Goal: Transaction & Acquisition: Purchase product/service

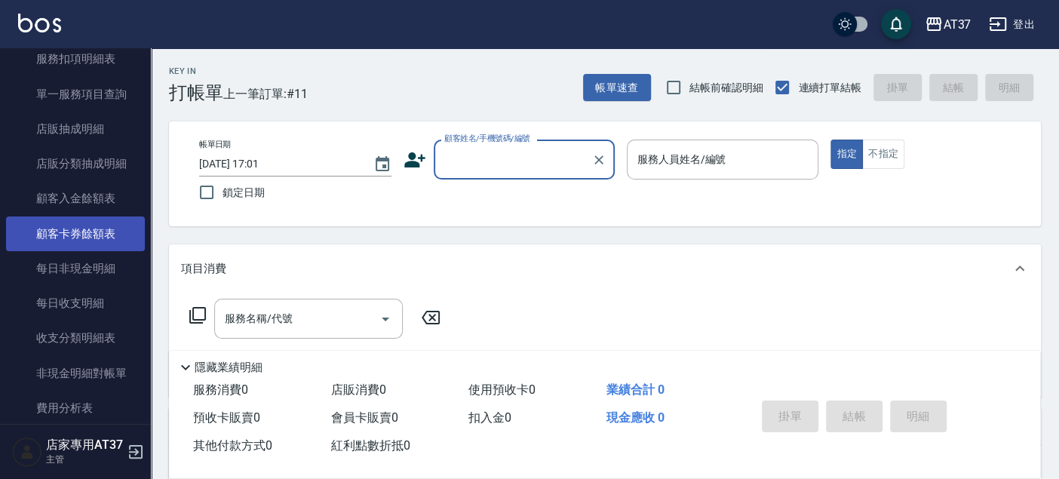
scroll to position [1423, 0]
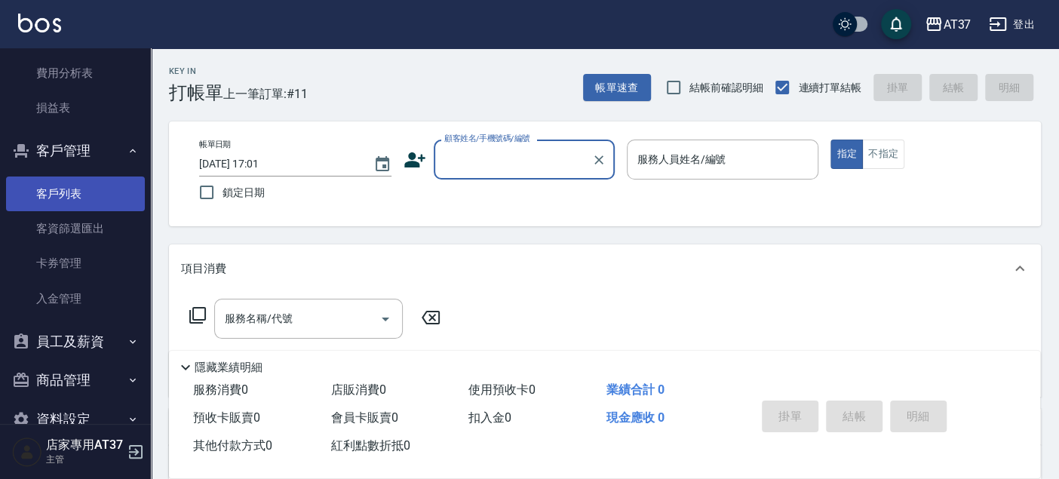
click at [81, 185] on link "客戶列表" at bounding box center [75, 193] width 139 height 35
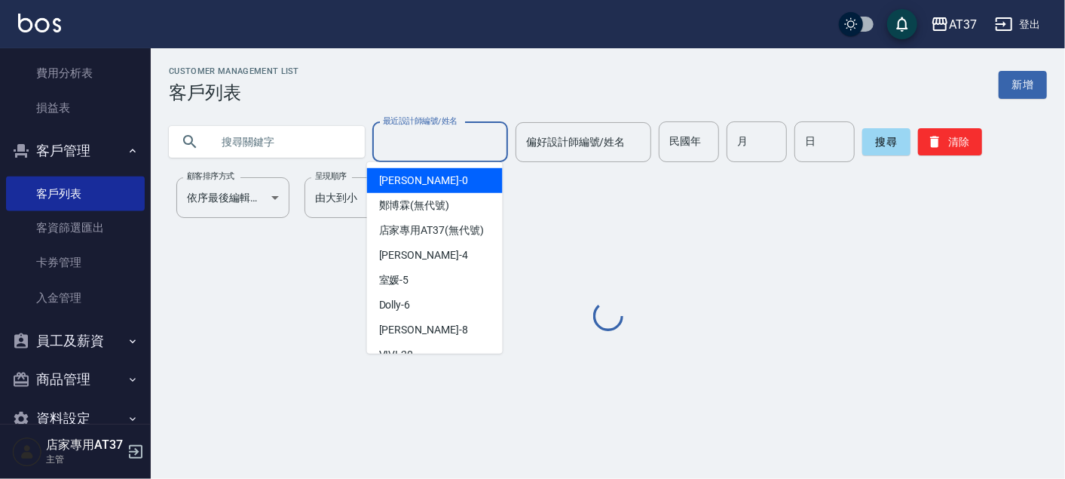
click at [436, 143] on input "最近設計師編號/姓名" at bounding box center [440, 142] width 122 height 26
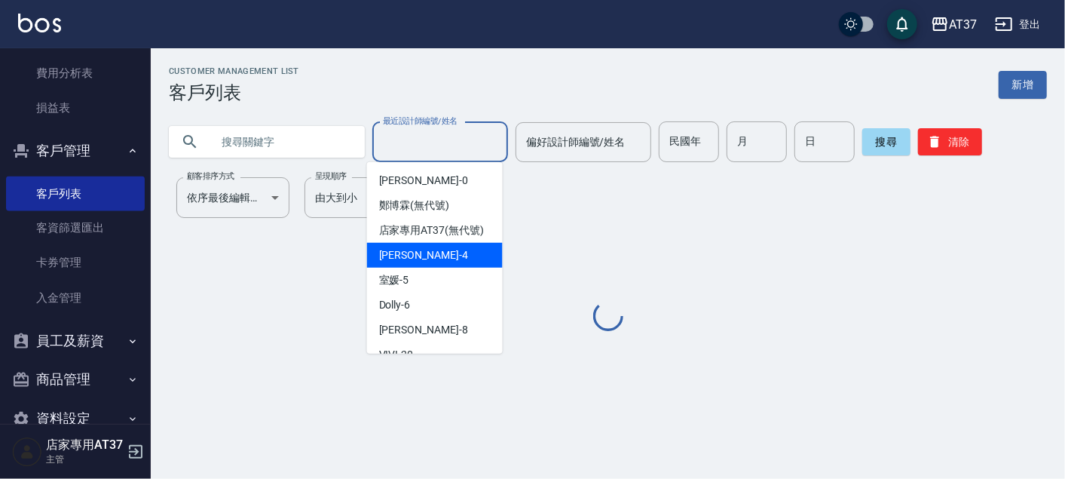
drag, startPoint x: 429, startPoint y: 274, endPoint x: 230, endPoint y: 158, distance: 230.8
click at [429, 268] on div "[PERSON_NAME] -4" at bounding box center [435, 255] width 136 height 25
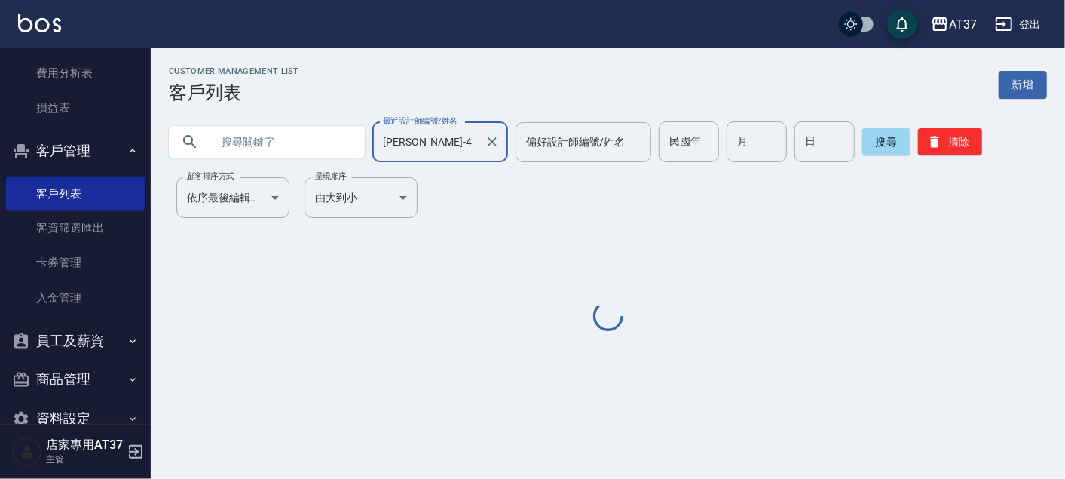
type input "[PERSON_NAME]-4"
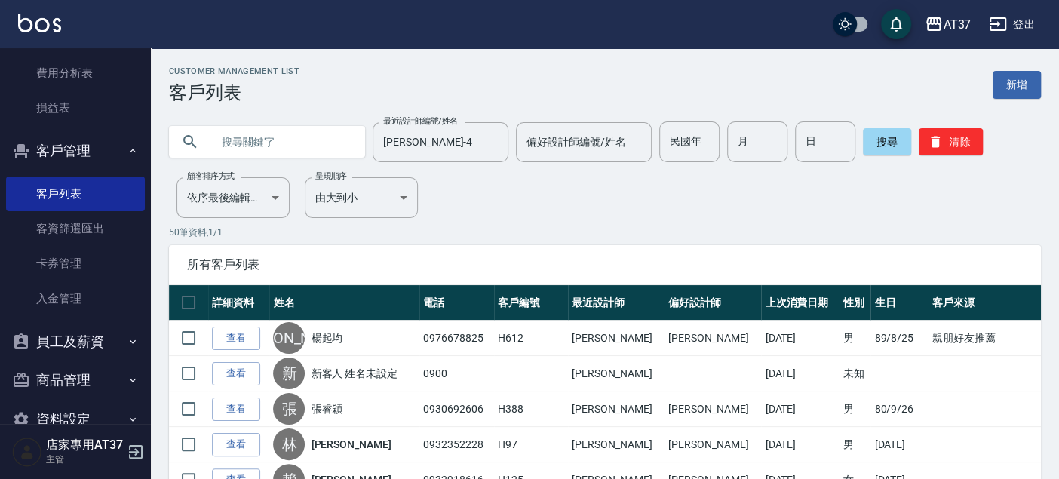
click at [253, 131] on input "text" at bounding box center [282, 141] width 142 height 41
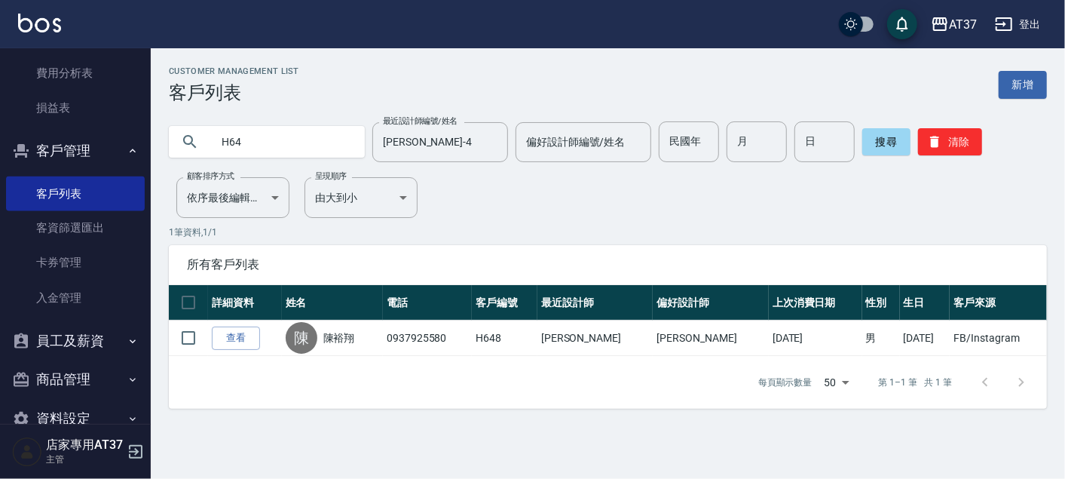
type input "H64"
click at [988, 79] on div "Customer Management List 客戶列表 新增" at bounding box center [608, 84] width 878 height 37
click at [1017, 85] on link "新增" at bounding box center [1023, 85] width 48 height 28
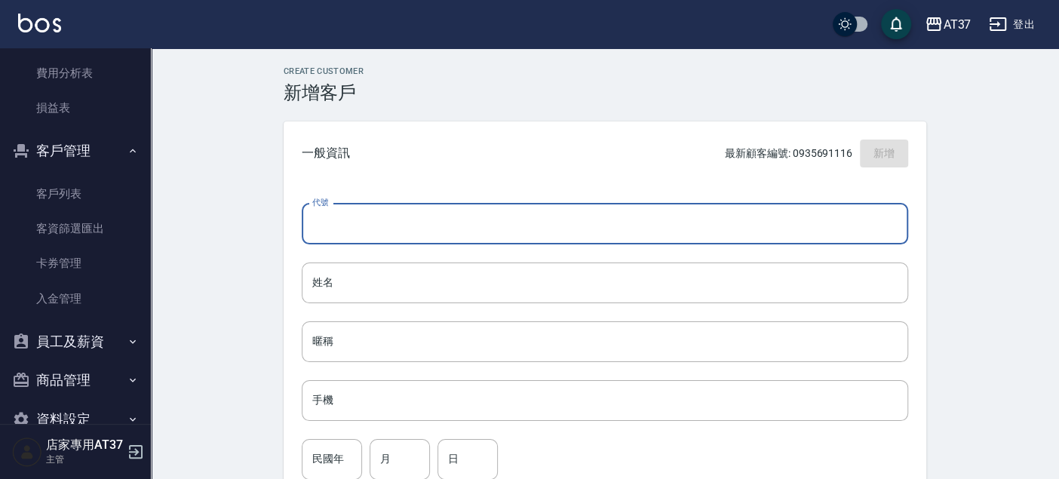
click at [622, 220] on input "代號" at bounding box center [605, 224] width 606 height 41
type input "H649"
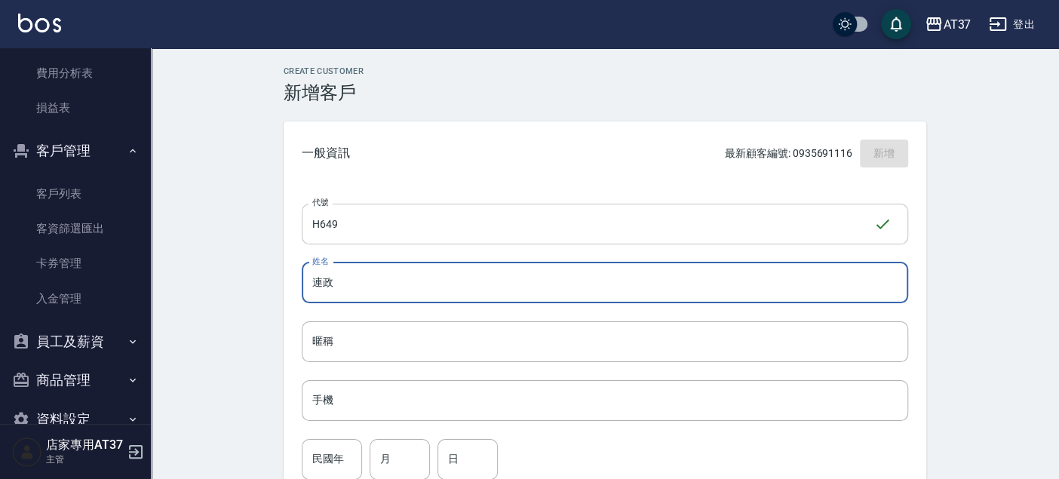
type input "連政"
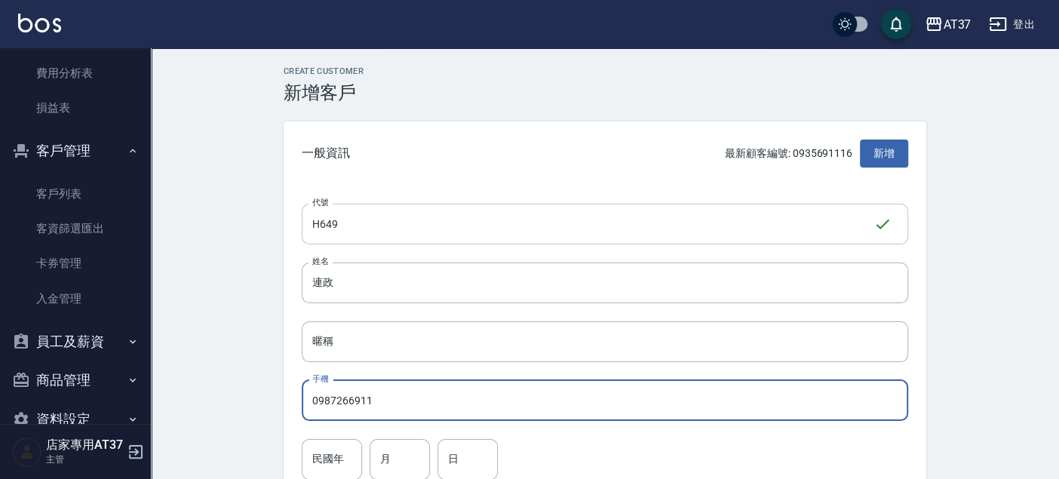
type input "0987266911"
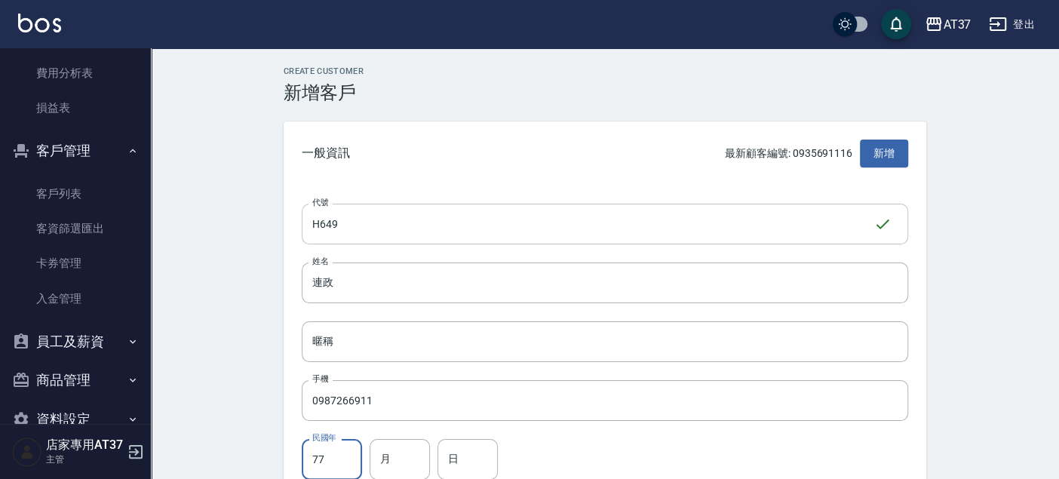
type input "77"
type input "12"
type input "30"
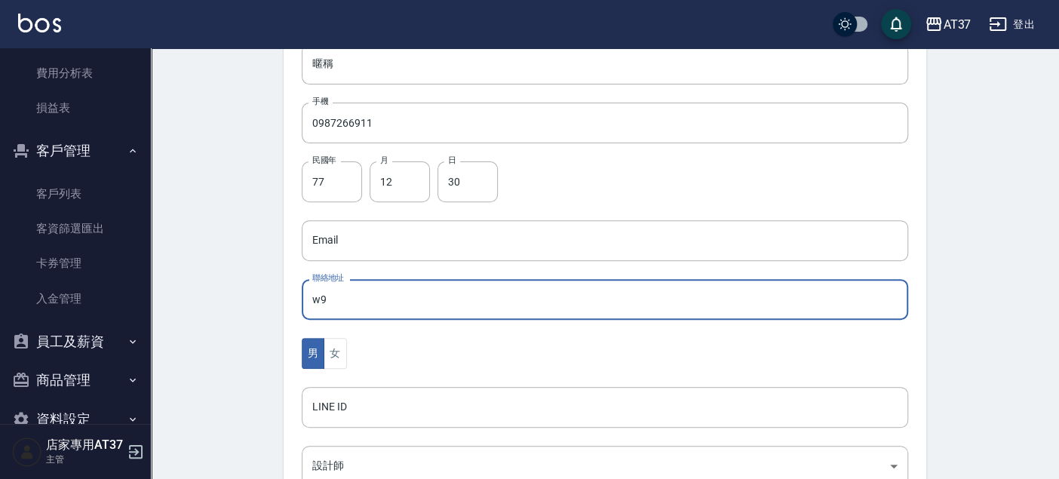
type input "w"
type input "[GEOGRAPHIC_DATA][GEOGRAPHIC_DATA][GEOGRAPHIC_DATA]"
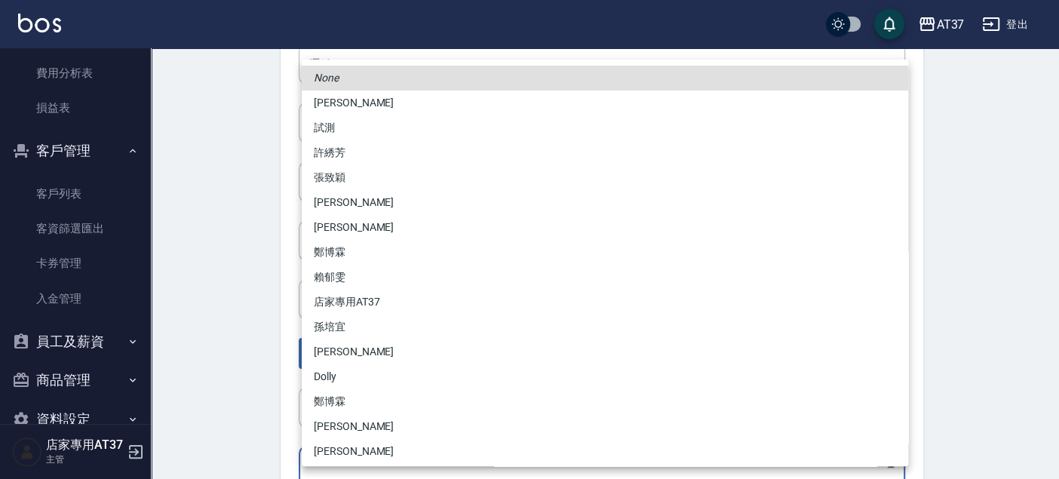
click at [443, 455] on body "AT37 登出 櫃檯作業 打帳單 帳單列表 現金收支登錄 材料自購登錄 每日結帳 排班表 現場電腦打卡 預約管理 預約管理 單日預約紀錄 單週預約紀錄 報表及…" at bounding box center [529, 214] width 1059 height 982
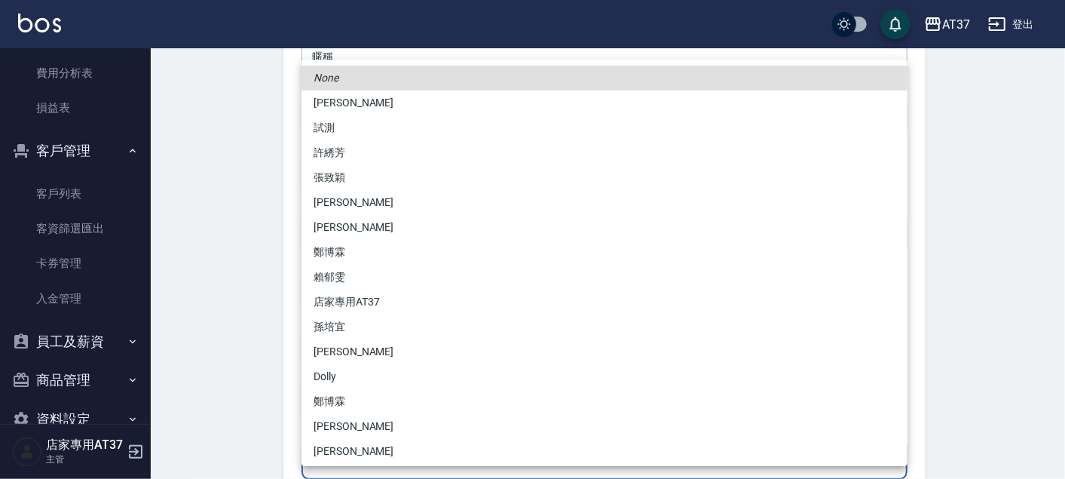
click at [356, 100] on li "[PERSON_NAME]" at bounding box center [605, 102] width 606 height 25
type input "d1f85335-6912-48b7-9a0c-af6889e63979"
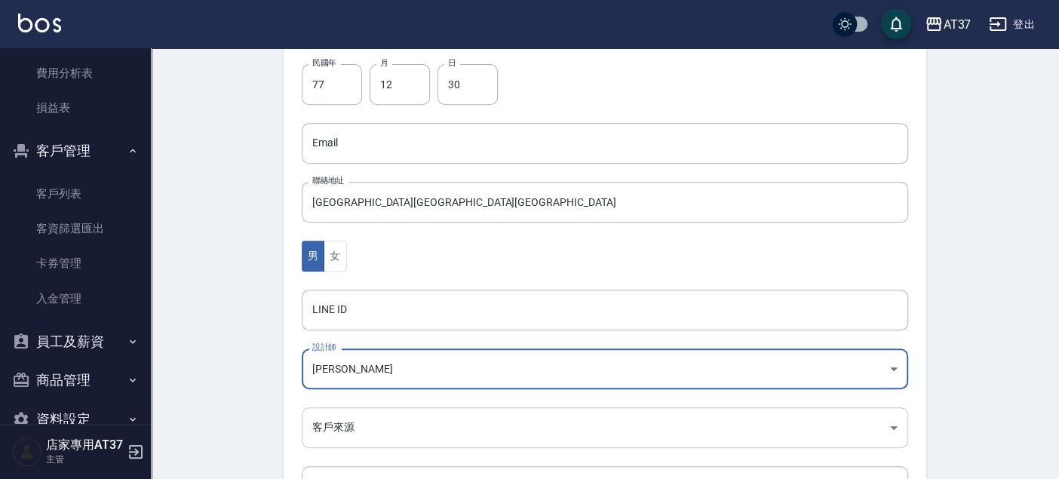
scroll to position [501, 0]
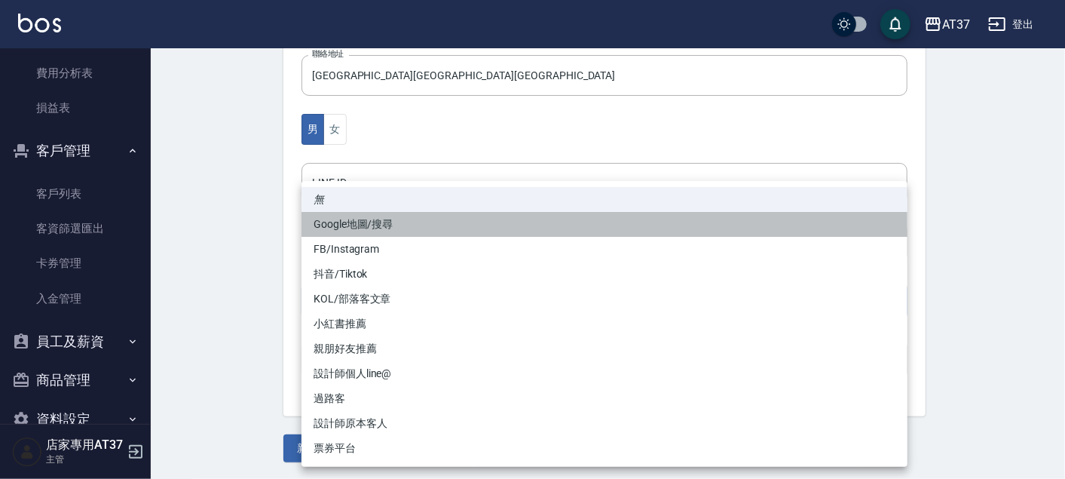
click at [383, 227] on li "Google地圖/搜尋" at bounding box center [605, 224] width 606 height 25
type input "Google地圖/搜尋"
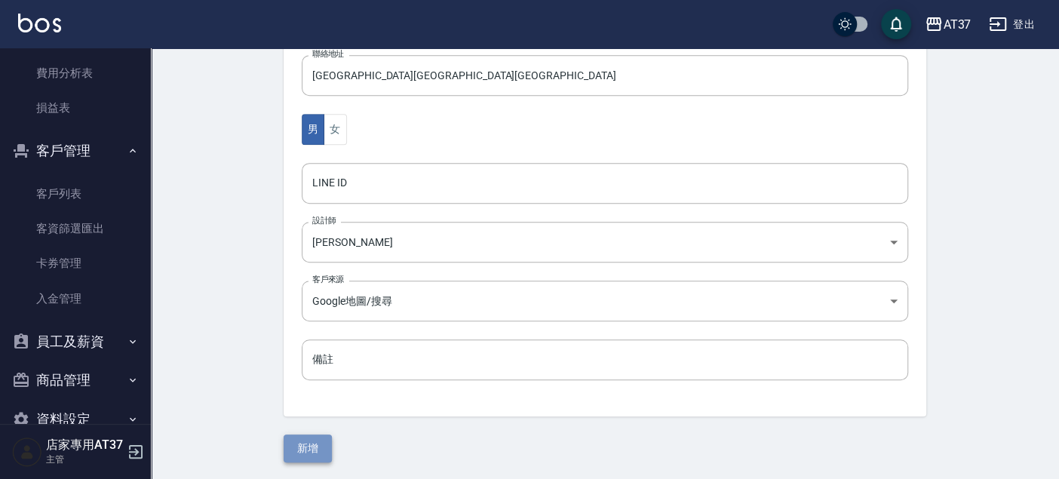
click at [306, 451] on button "新增" at bounding box center [307, 448] width 48 height 28
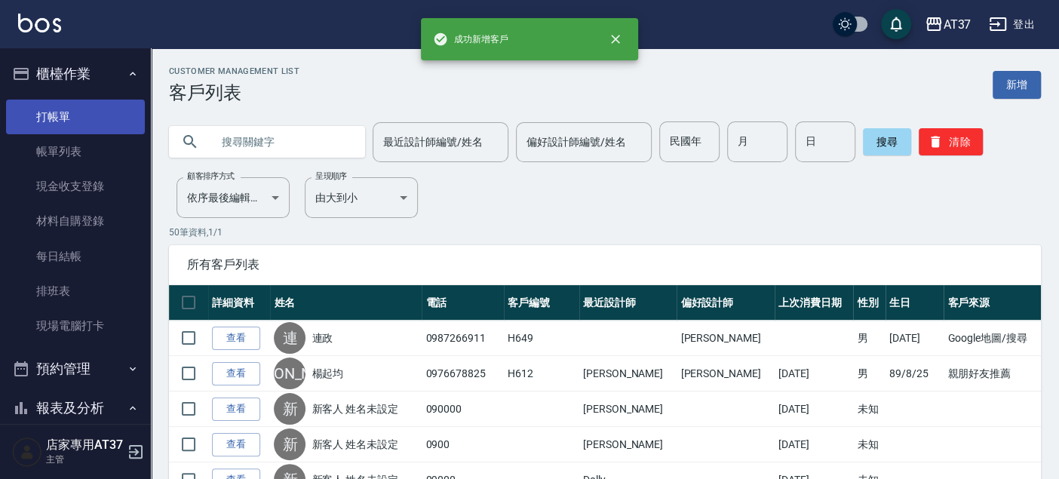
click at [64, 123] on link "打帳單" at bounding box center [75, 117] width 139 height 35
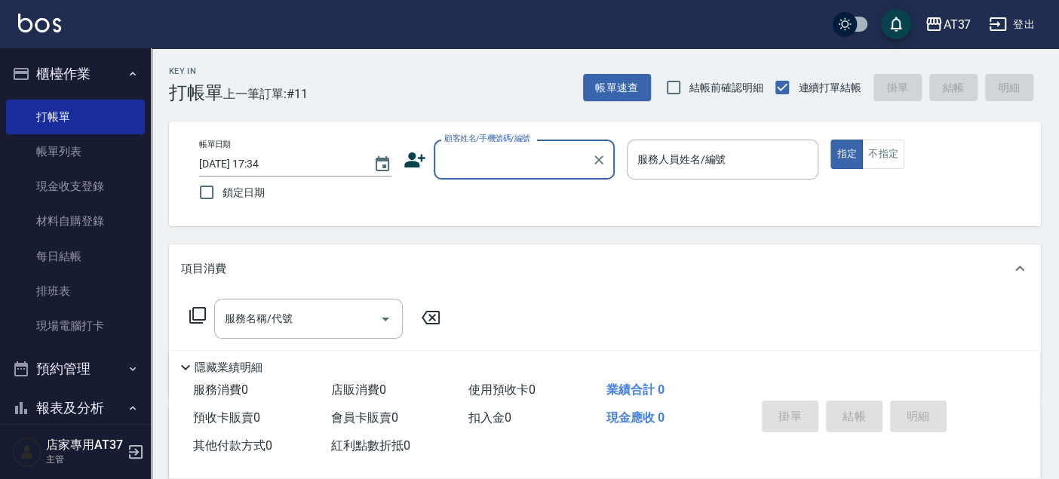
click at [478, 152] on input "顧客姓名/手機號碼/編號" at bounding box center [512, 159] width 145 height 26
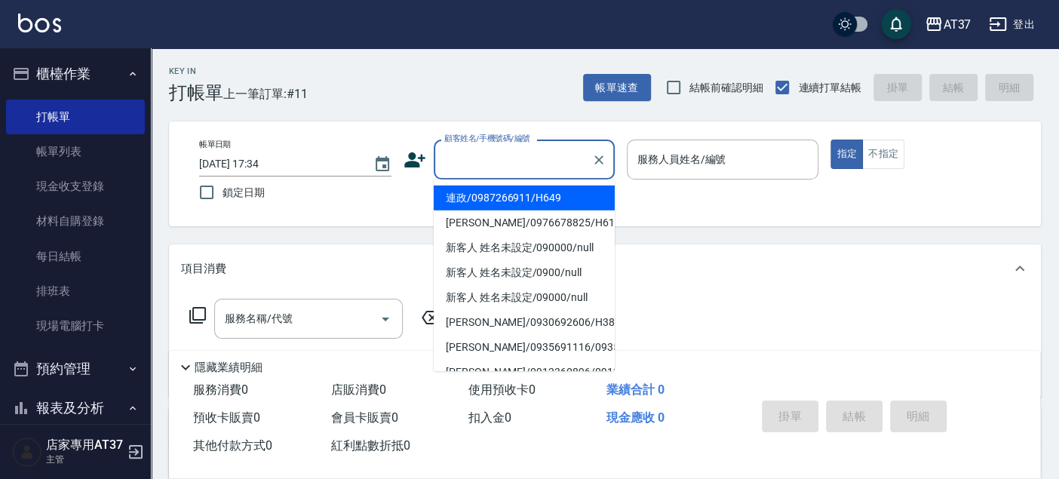
click at [502, 206] on li "連政/0987266911/H649" at bounding box center [524, 197] width 181 height 25
type input "連政/0987266911/H649"
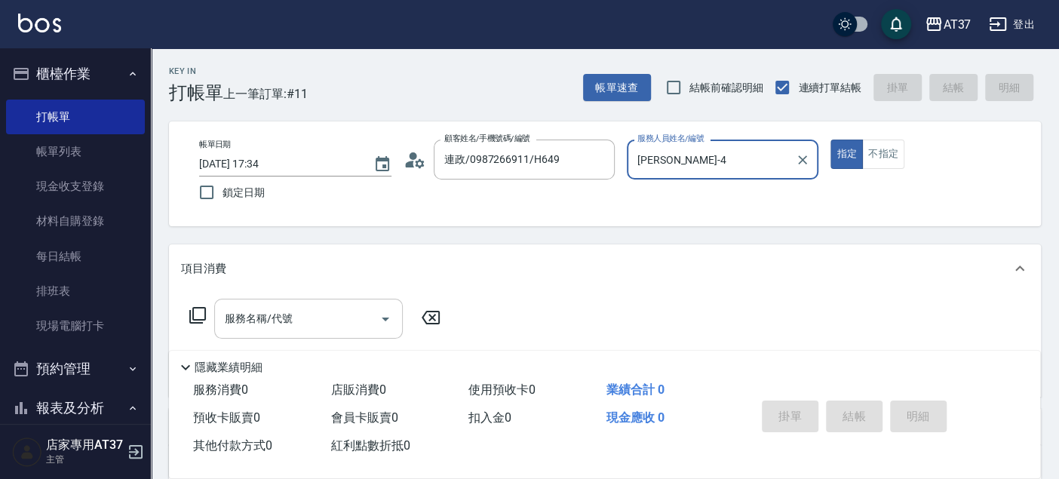
type input "[PERSON_NAME]-4"
click at [292, 310] on input "服務名稱/代號" at bounding box center [297, 318] width 152 height 26
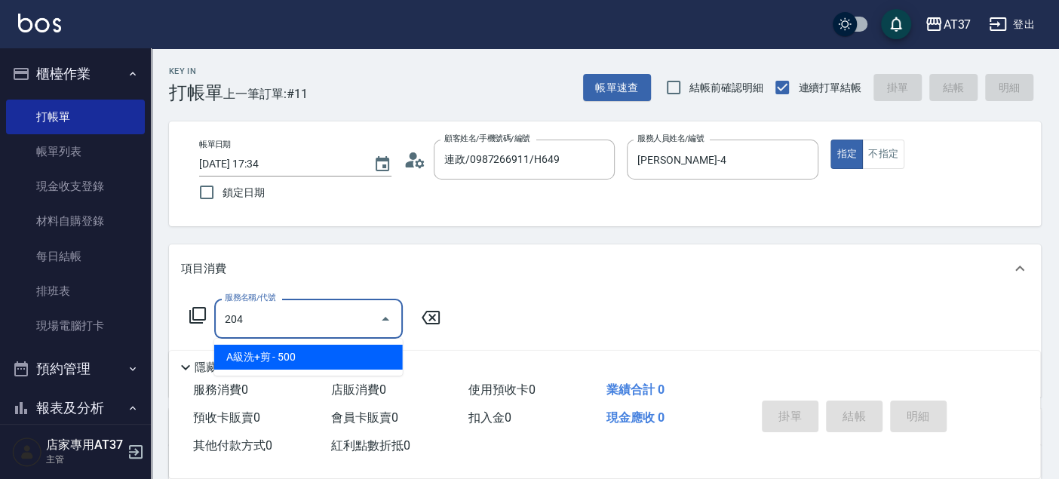
type input "A級洗+剪(204)"
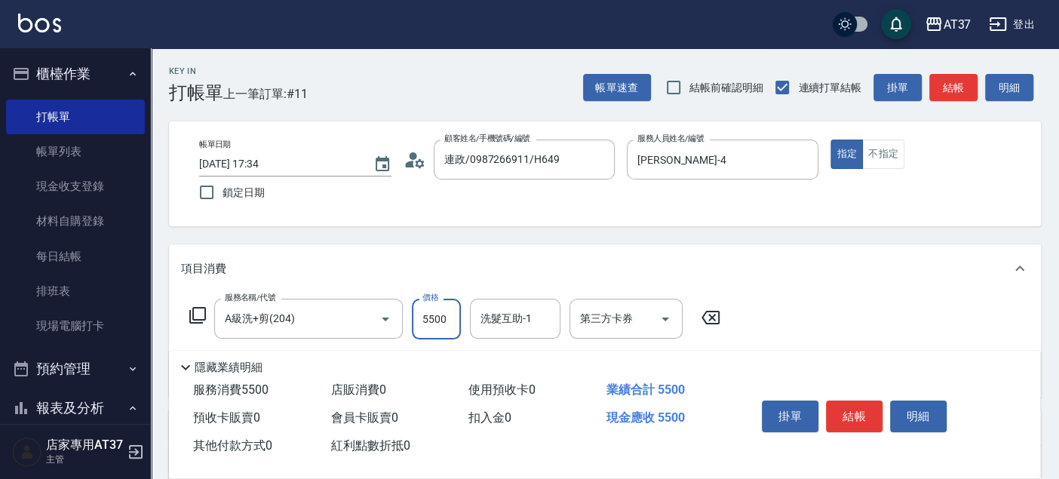
click at [432, 323] on input "5500" at bounding box center [436, 319] width 49 height 41
type input "500"
type input "微醺-21"
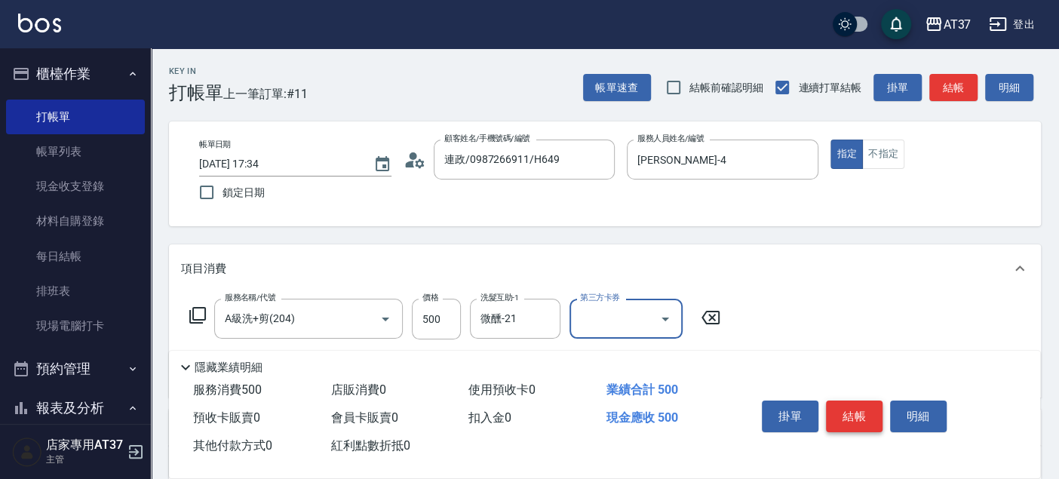
click at [847, 405] on button "結帳" at bounding box center [854, 416] width 57 height 32
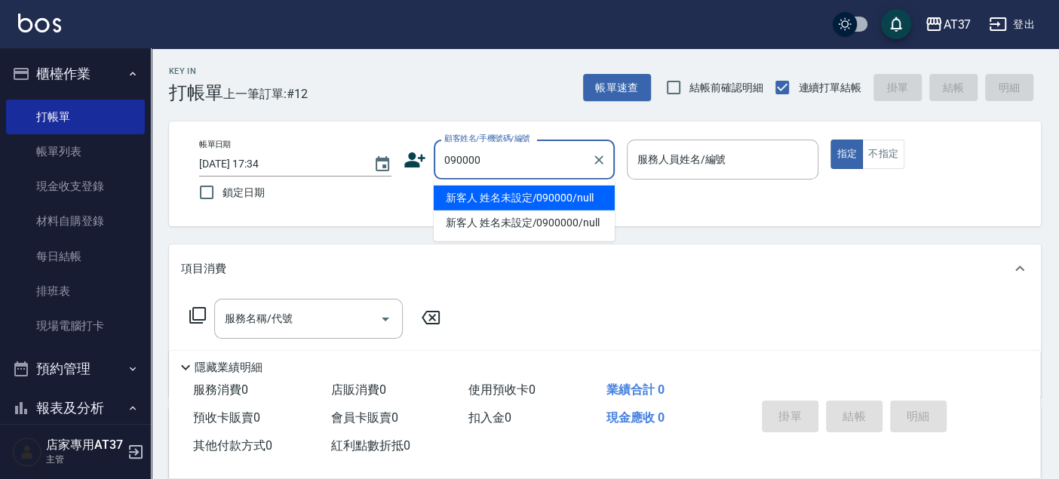
type input "新客人 姓名未設定/090000/null"
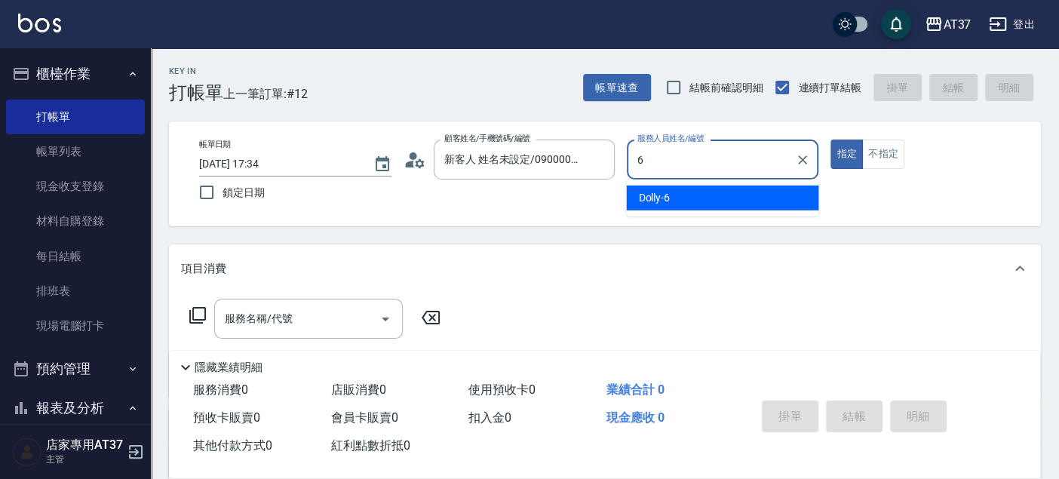
type input "6"
type button "true"
type input "Dolly-6"
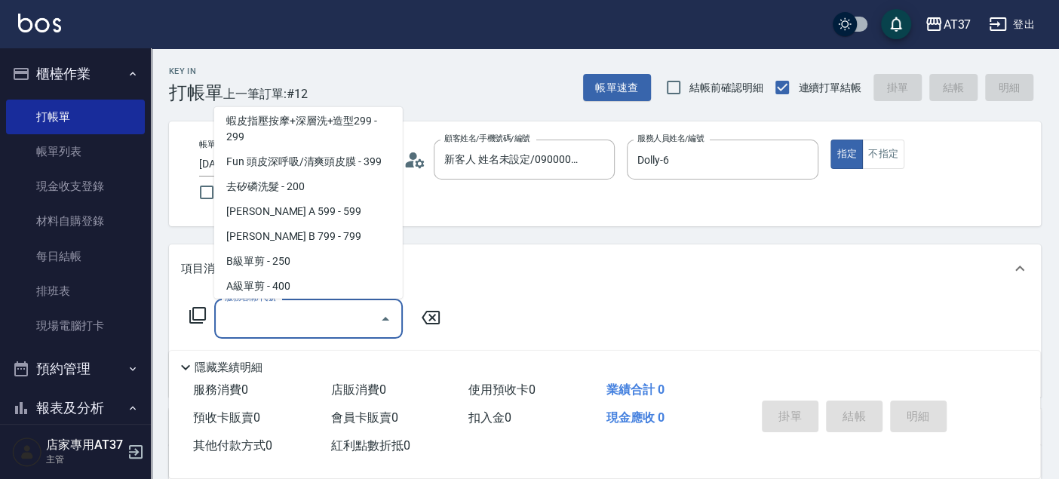
scroll to position [277, 0]
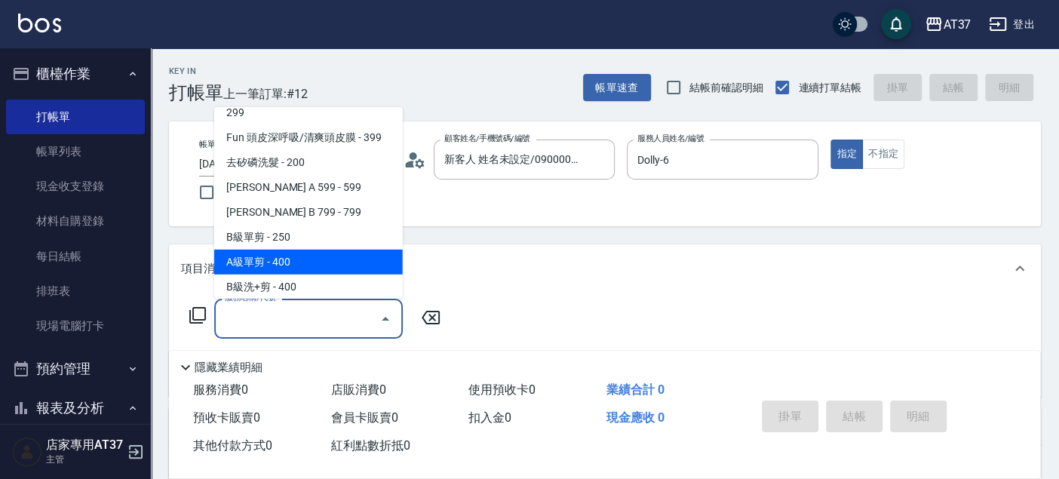
type input "A級單剪(202)"
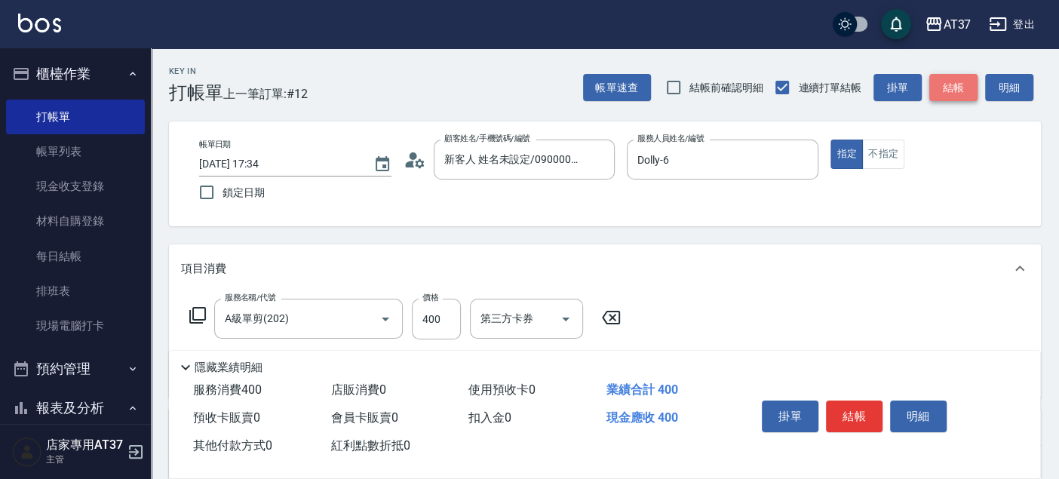
click at [948, 80] on button "結帳" at bounding box center [953, 88] width 48 height 28
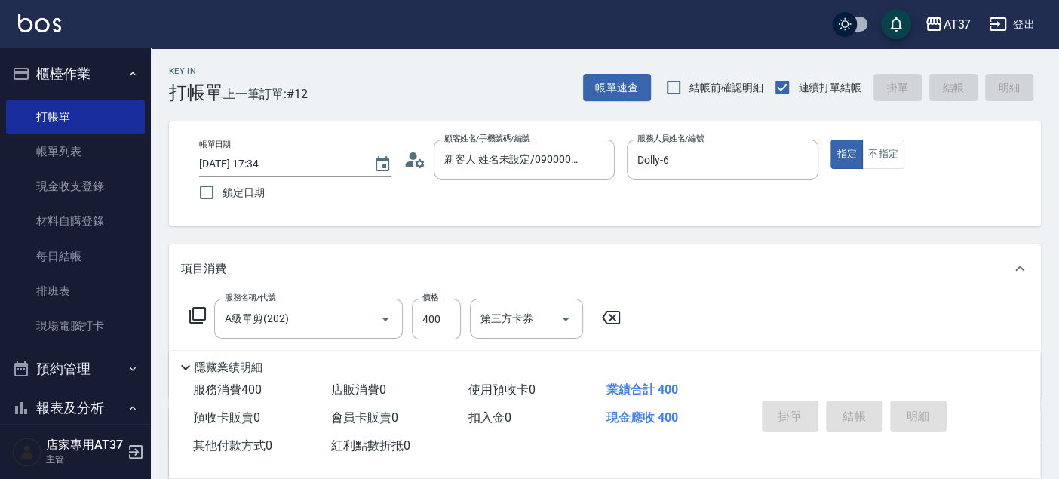
type input "[DATE] 17:59"
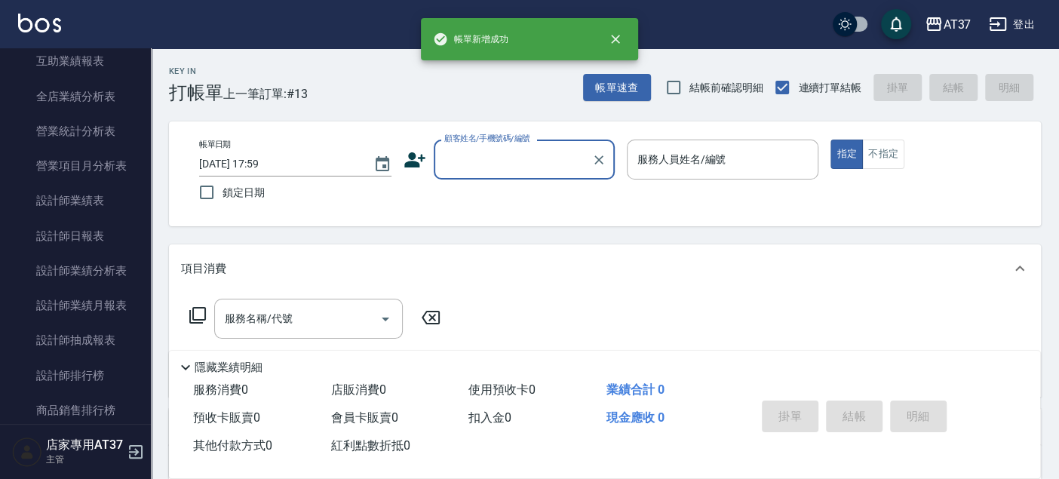
scroll to position [670, 0]
click at [85, 232] on link "設計師日報表" at bounding box center [75, 234] width 139 height 35
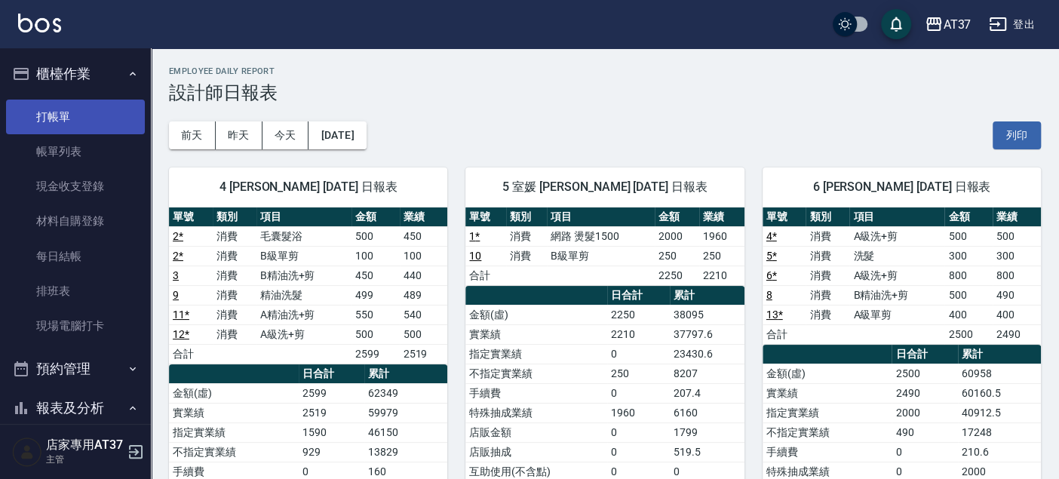
click at [94, 116] on link "打帳單" at bounding box center [75, 117] width 139 height 35
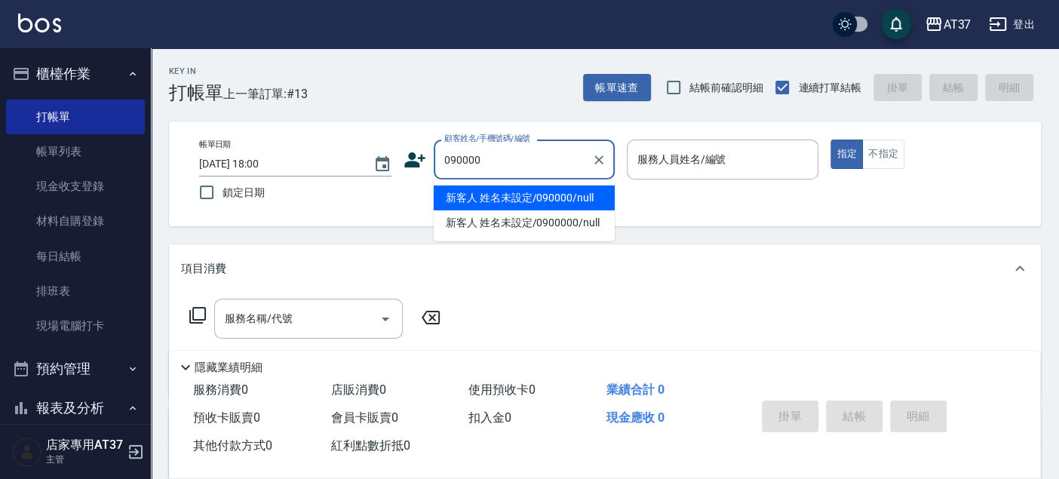
type input "新客人 姓名未設定/090000/null"
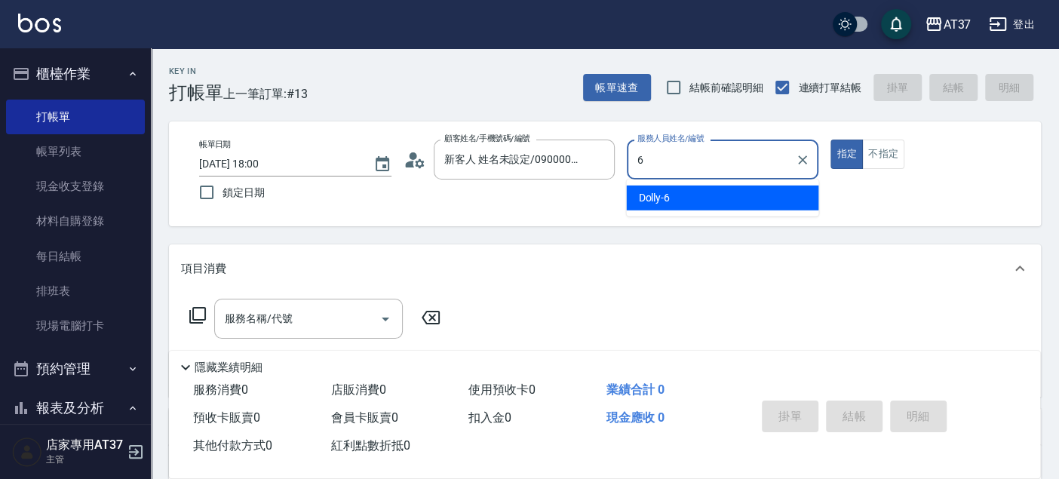
type input "6"
type button "true"
type input "Dolly-6"
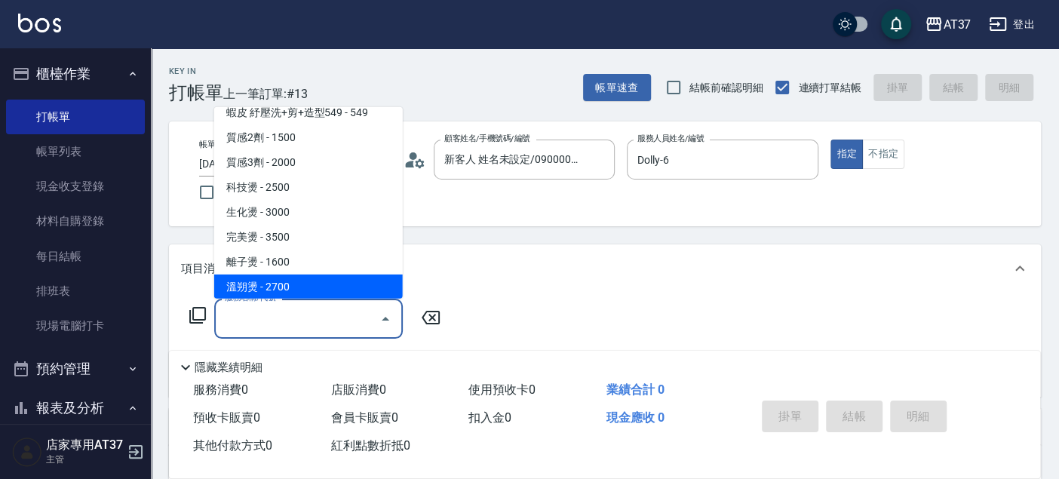
scroll to position [676, 0]
type input "嚴選離子餐(308)"
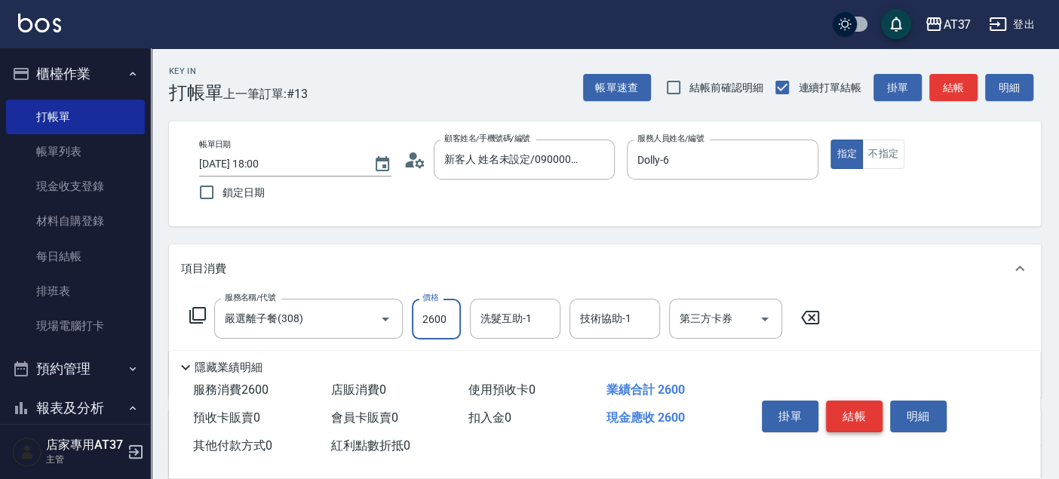
type input "2600"
click at [850, 406] on button "結帳" at bounding box center [854, 416] width 57 height 32
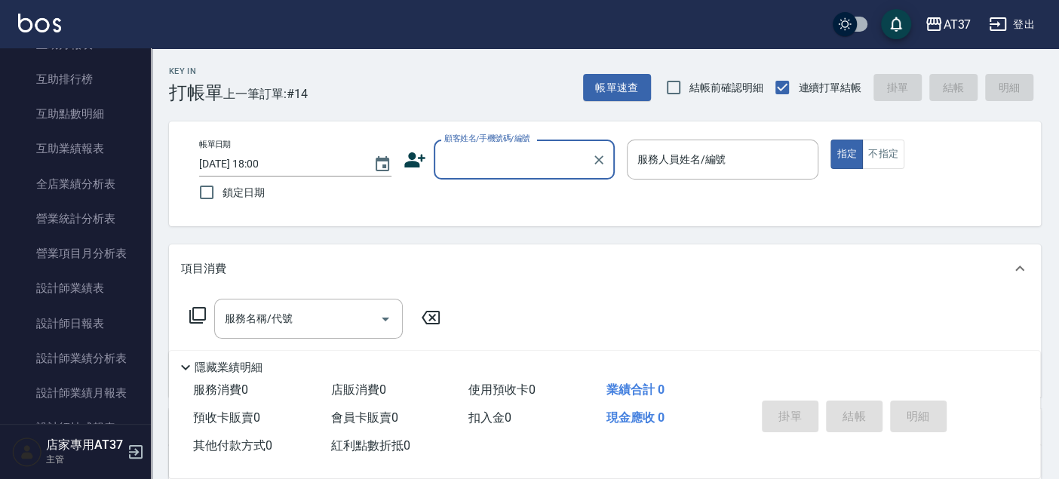
scroll to position [586, 0]
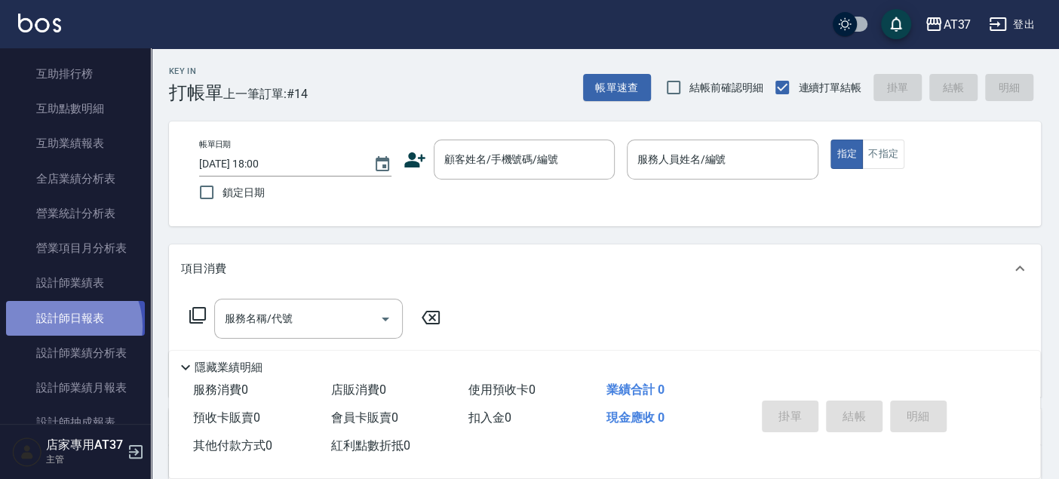
click at [66, 325] on link "設計師日報表" at bounding box center [75, 318] width 139 height 35
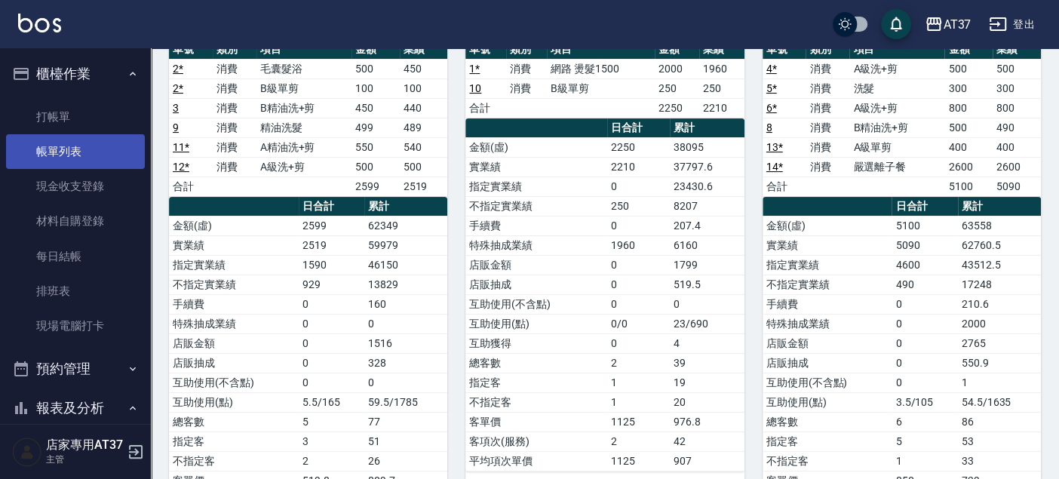
click at [94, 144] on link "帳單列表" at bounding box center [75, 151] width 139 height 35
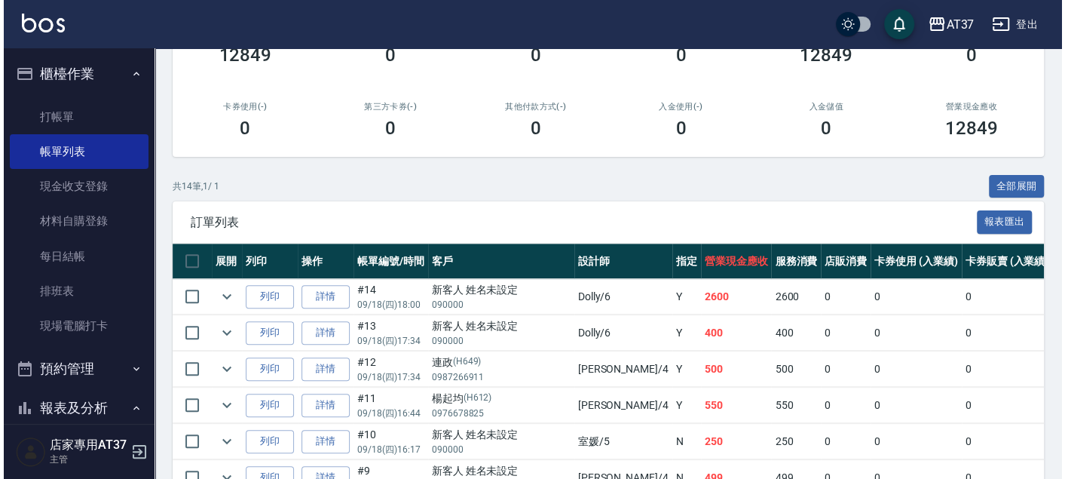
scroll to position [251, 0]
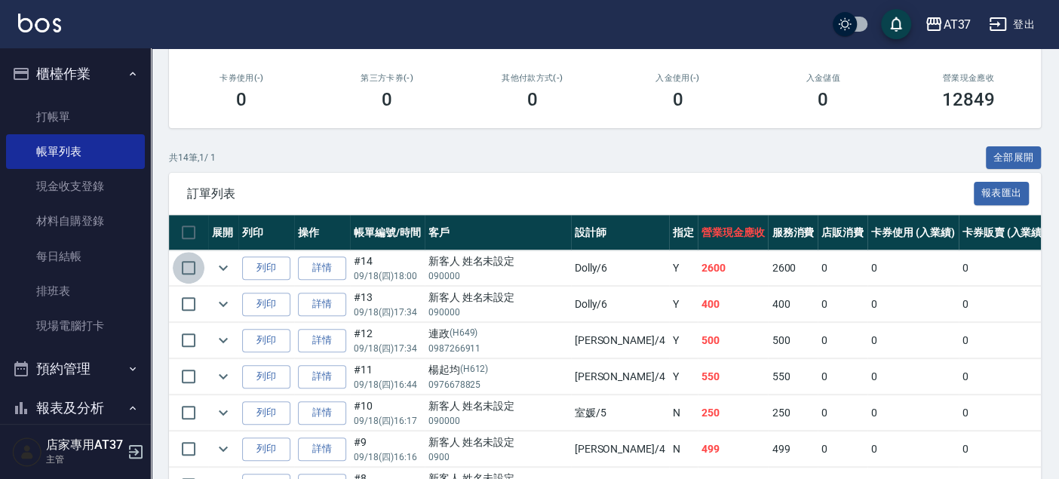
click at [188, 270] on input "checkbox" at bounding box center [189, 268] width 32 height 32
checkbox input "true"
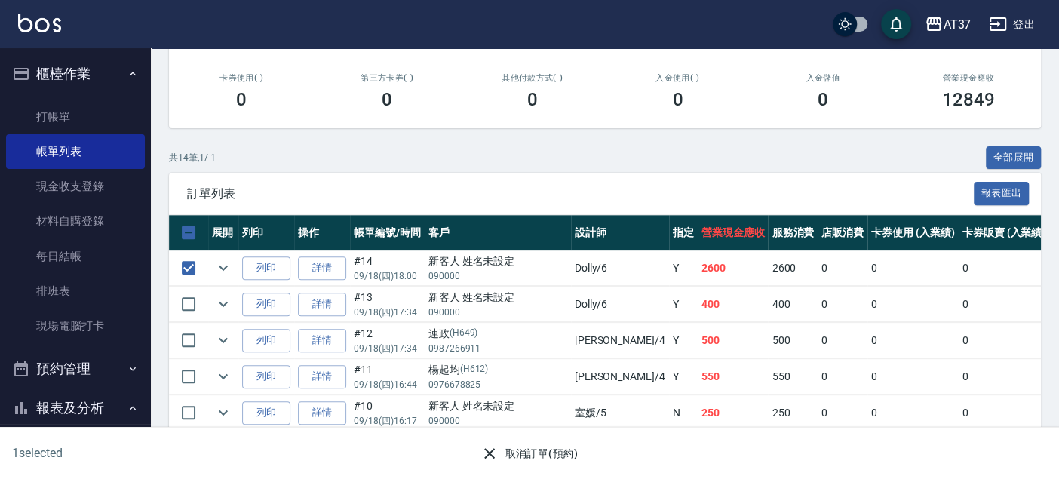
click at [529, 449] on button "取消訂單(預約)" at bounding box center [528, 454] width 109 height 28
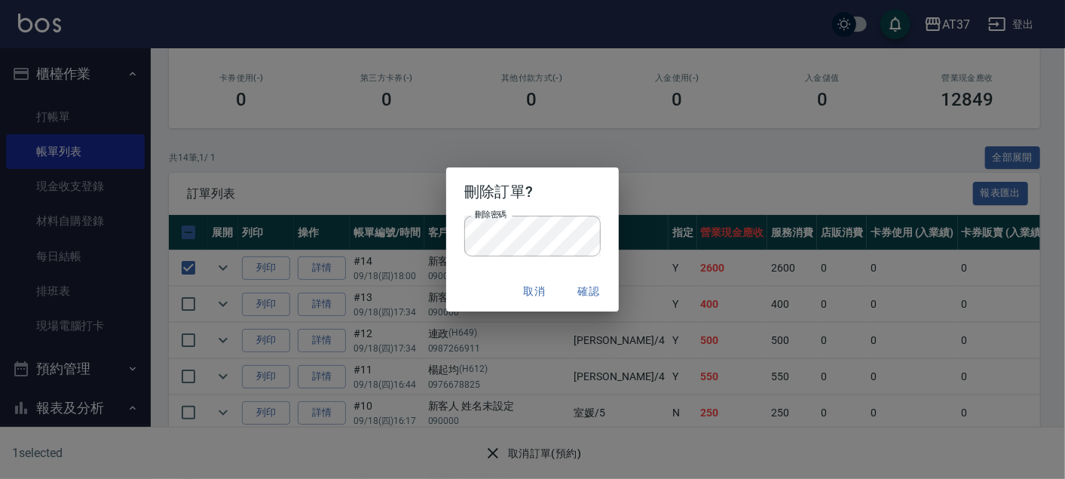
click at [472, 268] on div "刪除密碼 刪除密碼" at bounding box center [532, 244] width 173 height 56
click at [586, 282] on button "確認" at bounding box center [589, 291] width 48 height 28
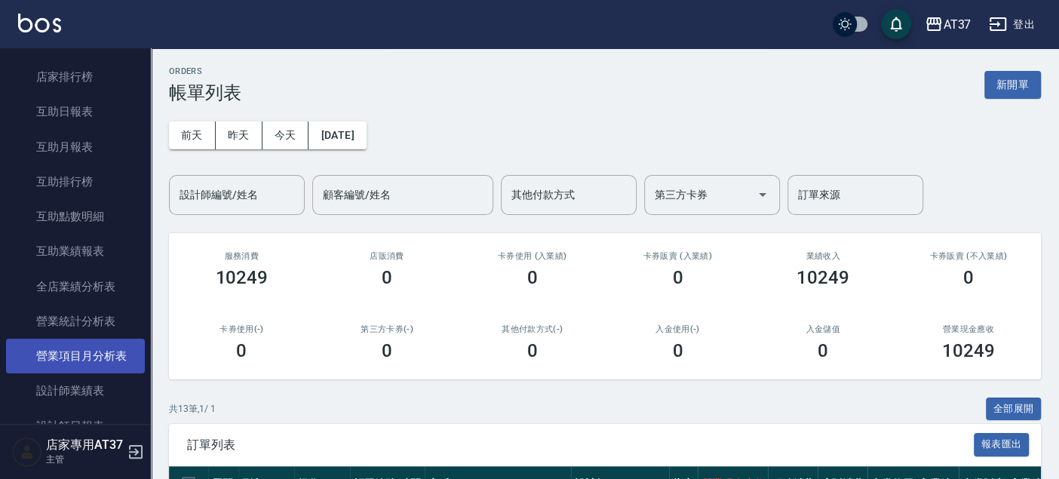
scroll to position [586, 0]
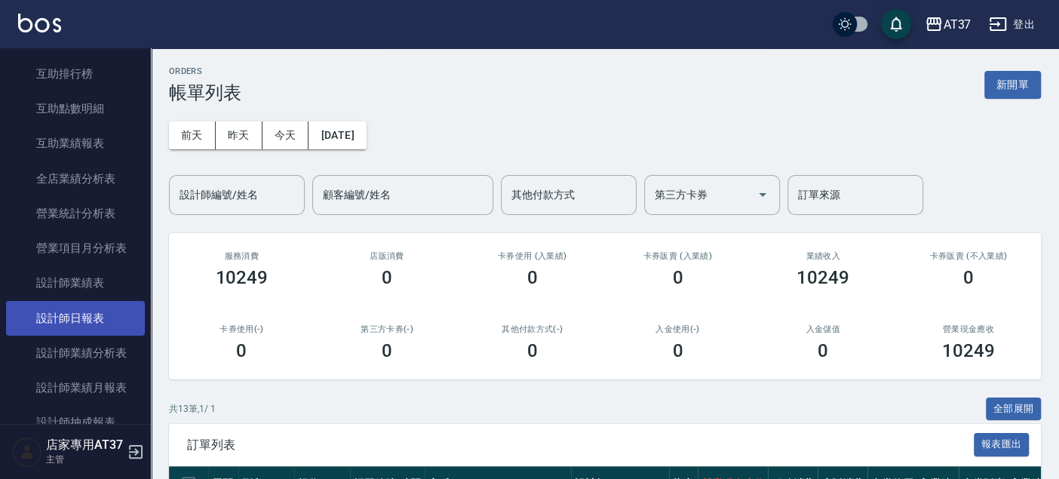
click at [84, 316] on link "設計師日報表" at bounding box center [75, 318] width 139 height 35
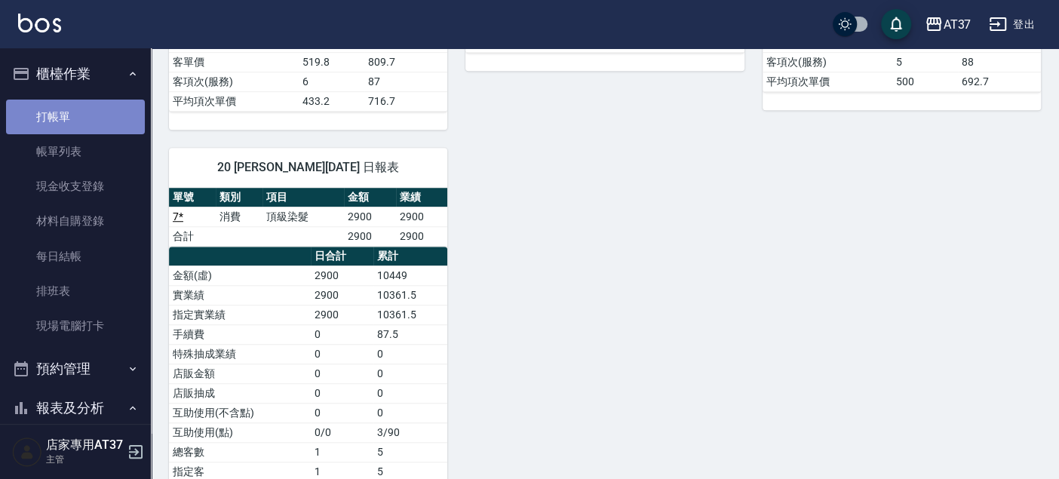
click at [92, 133] on link "打帳單" at bounding box center [75, 117] width 139 height 35
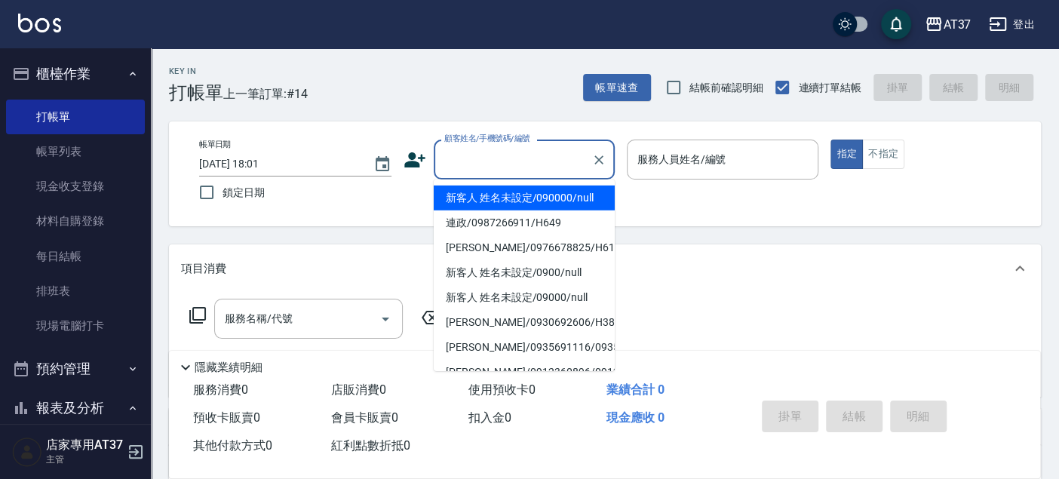
click at [514, 172] on input "顧客姓名/手機號碼/編號" at bounding box center [512, 159] width 145 height 26
click at [526, 205] on li "新客人 姓名未設定/090000/null" at bounding box center [524, 197] width 181 height 25
type input "新客人 姓名未設定/090000/null"
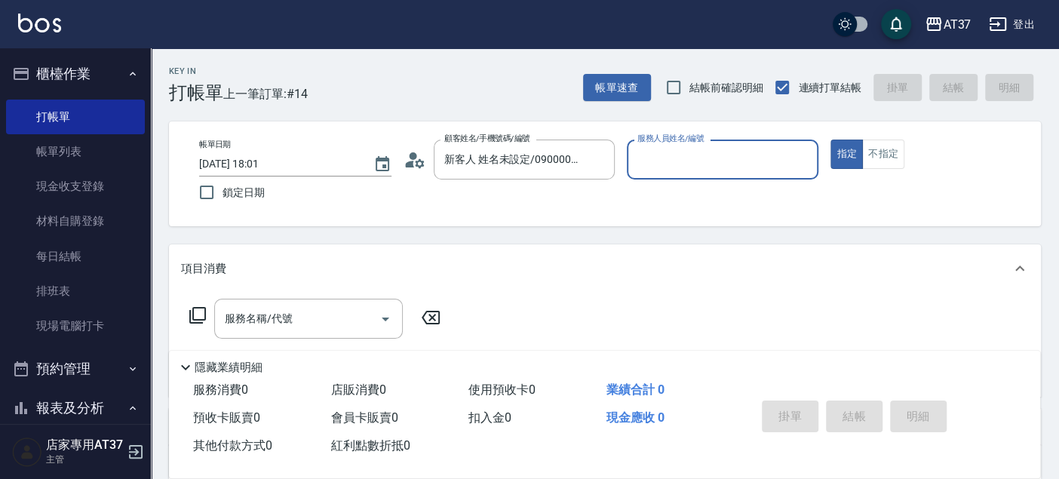
click at [738, 154] on input "服務人員姓名/編號" at bounding box center [722, 159] width 179 height 26
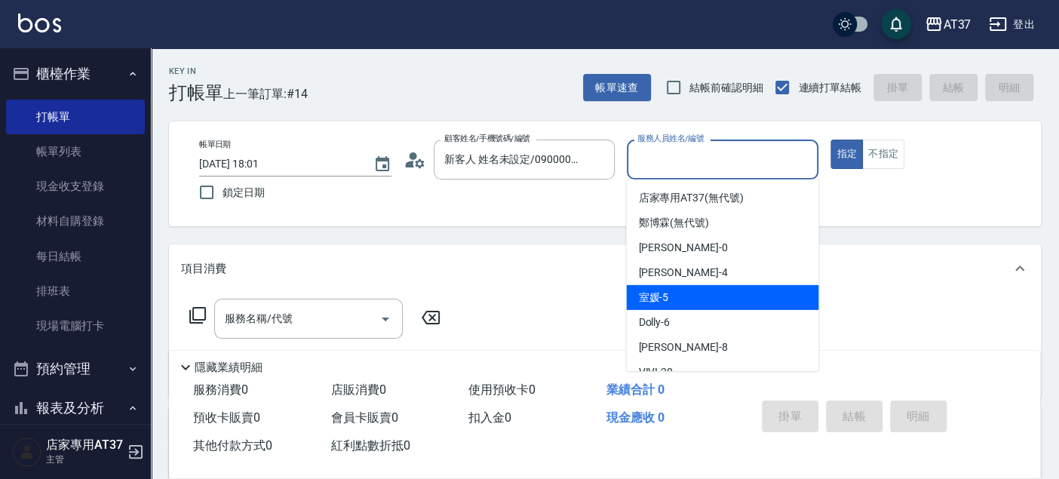
click at [762, 307] on div "室媛 -5" at bounding box center [722, 297] width 192 height 25
type input "室媛-5"
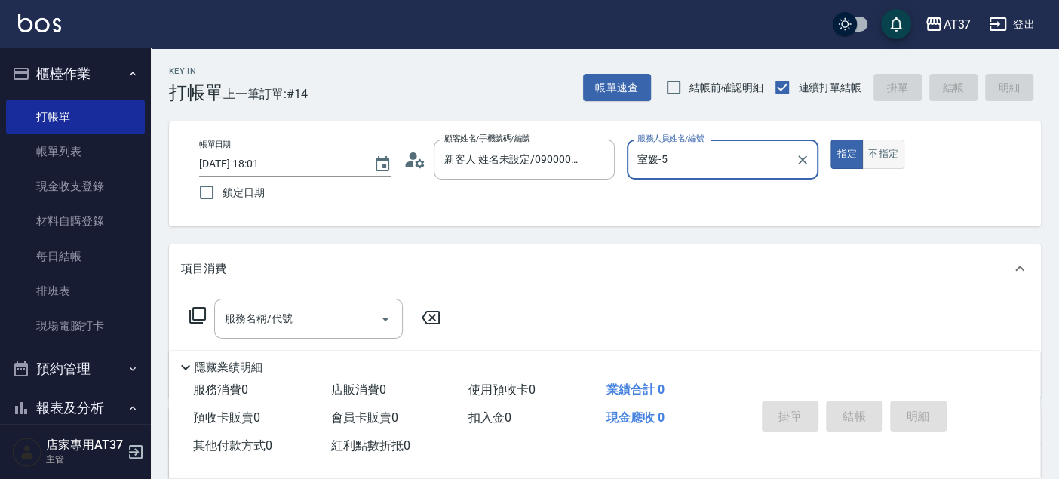
click at [884, 155] on button "不指定" at bounding box center [883, 153] width 42 height 29
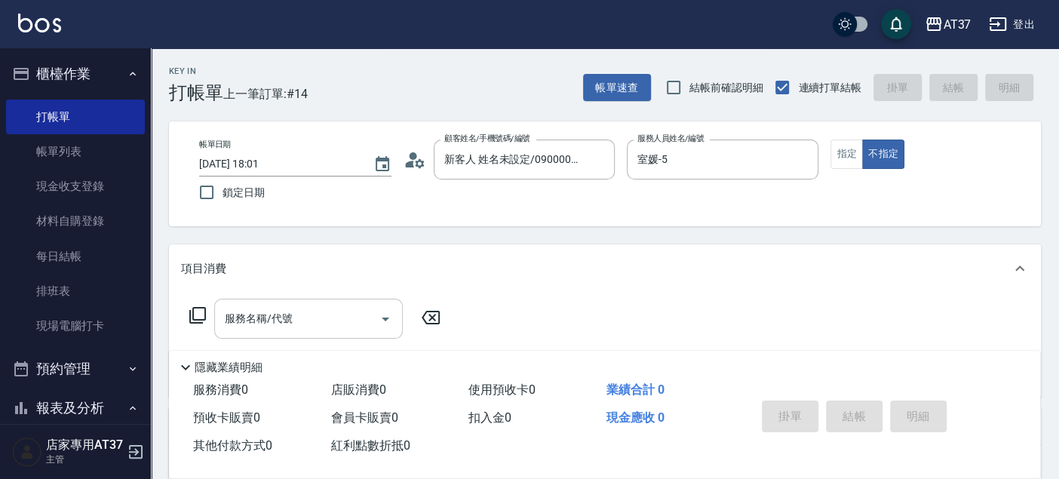
click at [333, 317] on input "服務名稱/代號" at bounding box center [297, 318] width 152 height 26
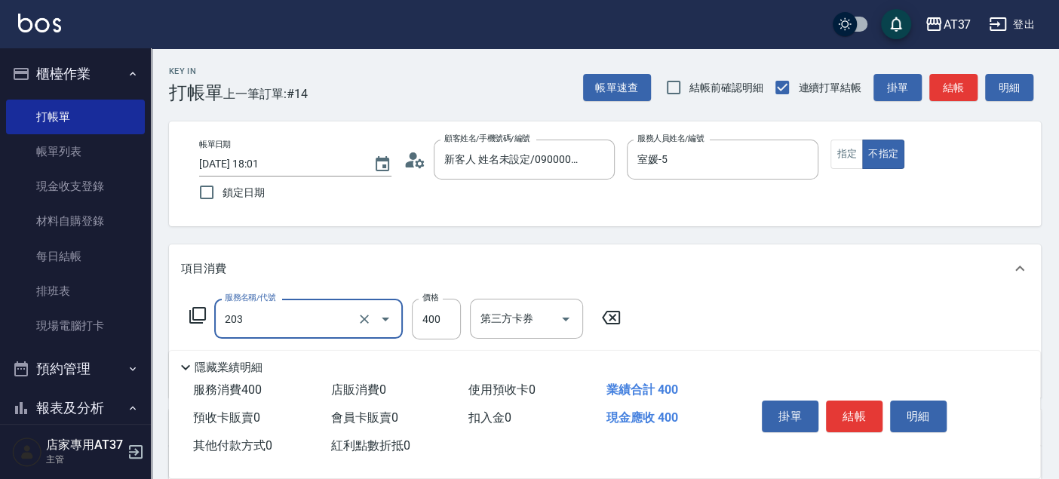
type input "B級洗+剪(203)"
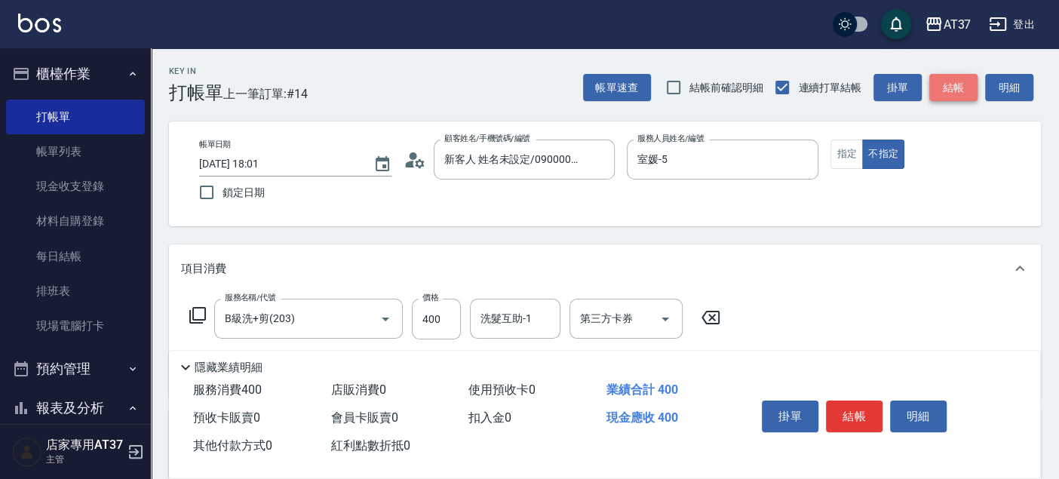
click at [961, 87] on button "結帳" at bounding box center [953, 88] width 48 height 28
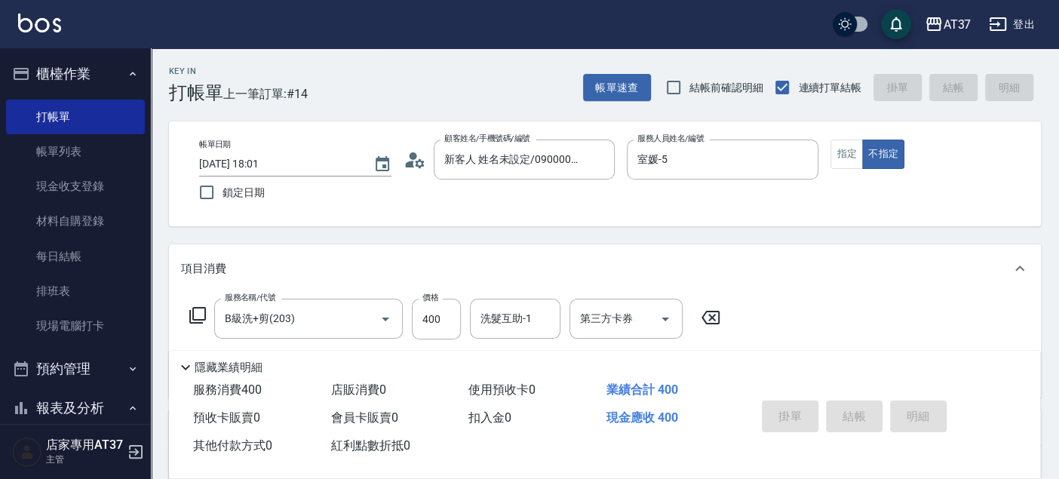
type input "[DATE] 18:11"
